Goal: Complete application form

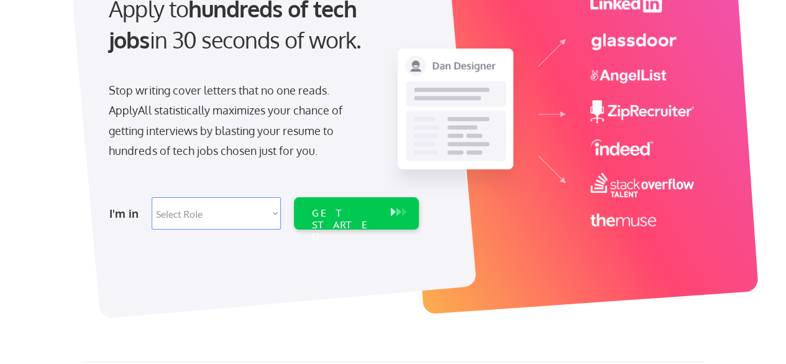
scroll to position [150, 0]
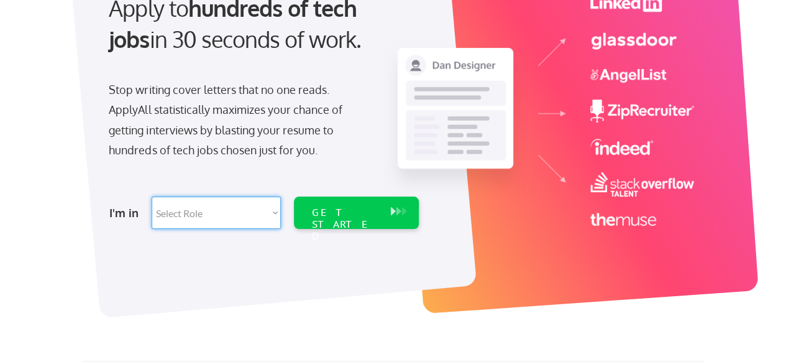
click at [274, 213] on select "Select Role Software Engineering Product Management Customer Success Sales UI/U…" at bounding box center [216, 212] width 129 height 32
click at [187, 211] on select "Select Role Software Engineering Product Management Customer Success Sales UI/U…" at bounding box center [216, 212] width 129 height 32
click at [274, 211] on select "Select Role Software Engineering Product Management Customer Success Sales UI/U…" at bounding box center [216, 212] width 129 height 32
click at [174, 213] on select "Select Role Software Engineering Product Management Customer Success Sales UI/U…" at bounding box center [216, 212] width 129 height 32
click at [274, 212] on select "Select Role Software Engineering Product Management Customer Success Sales UI/U…" at bounding box center [216, 212] width 129 height 32
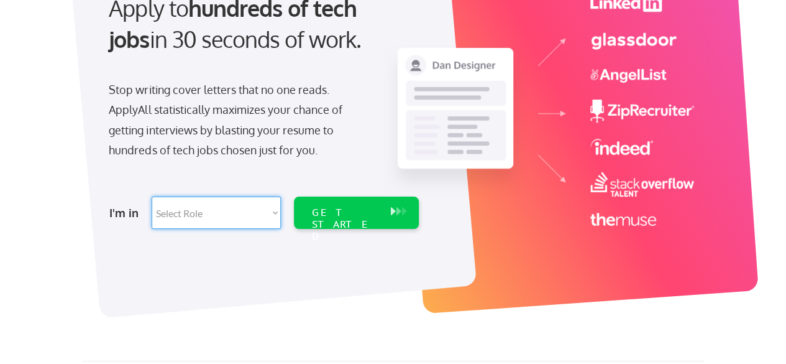
click at [157, 218] on select "Select Role Software Engineering Product Management Customer Success Sales UI/U…" at bounding box center [216, 212] width 129 height 32
select select ""marketing___comms""
click at [277, 211] on select "Select Role Software Engineering Product Management Customer Success Sales UI/U…" at bounding box center [216, 212] width 129 height 32
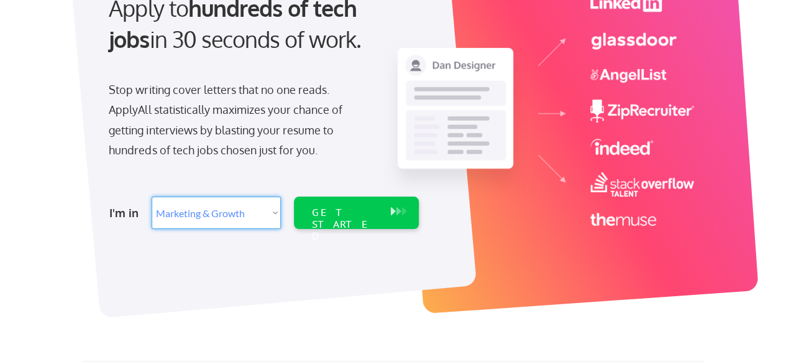
click at [277, 211] on select "Select Role Software Engineering Product Management Customer Success Sales UI/U…" at bounding box center [216, 212] width 129 height 32
click at [240, 214] on select "Select Role Software Engineering Product Management Customer Success Sales UI/U…" at bounding box center [216, 212] width 129 height 32
click at [274, 214] on select "Select Role Software Engineering Product Management Customer Success Sales UI/U…" at bounding box center [216, 212] width 129 height 32
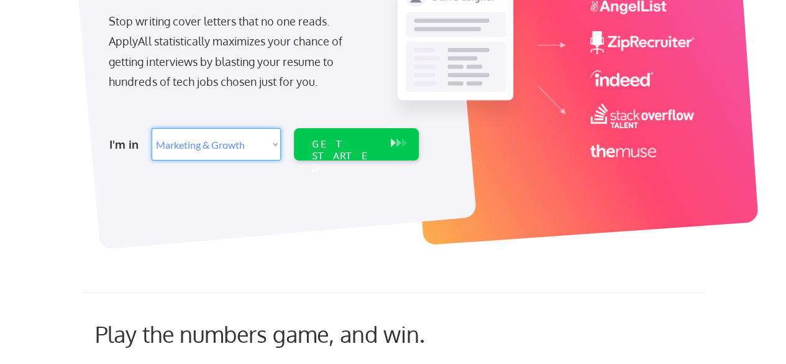
scroll to position [219, 0]
click at [277, 144] on select "Select Role Software Engineering Product Management Customer Success Sales UI/U…" at bounding box center [216, 143] width 129 height 32
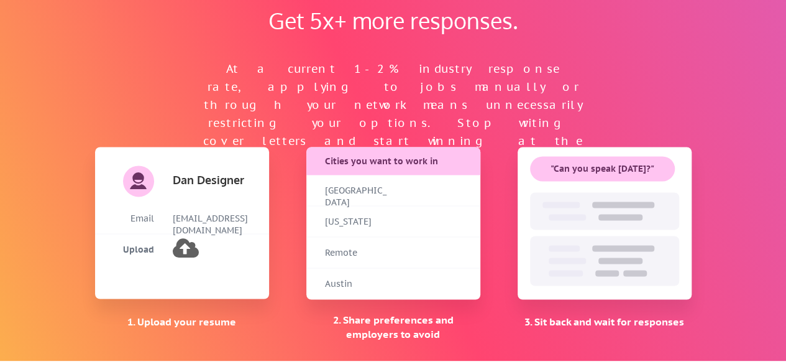
scroll to position [839, 0]
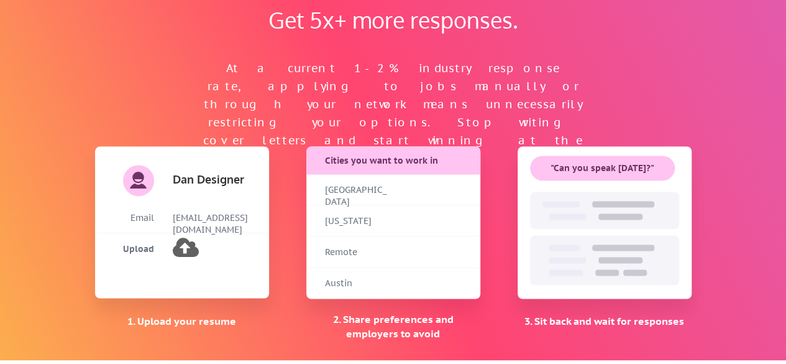
click at [341, 256] on div "Remote" at bounding box center [356, 252] width 62 height 12
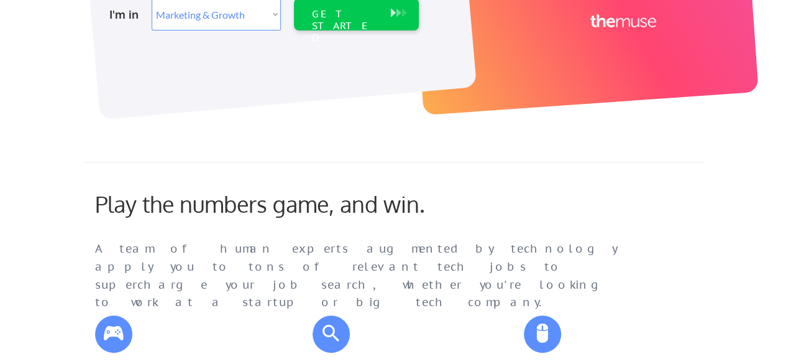
scroll to position [334, 0]
